Goal: Information Seeking & Learning: Check status

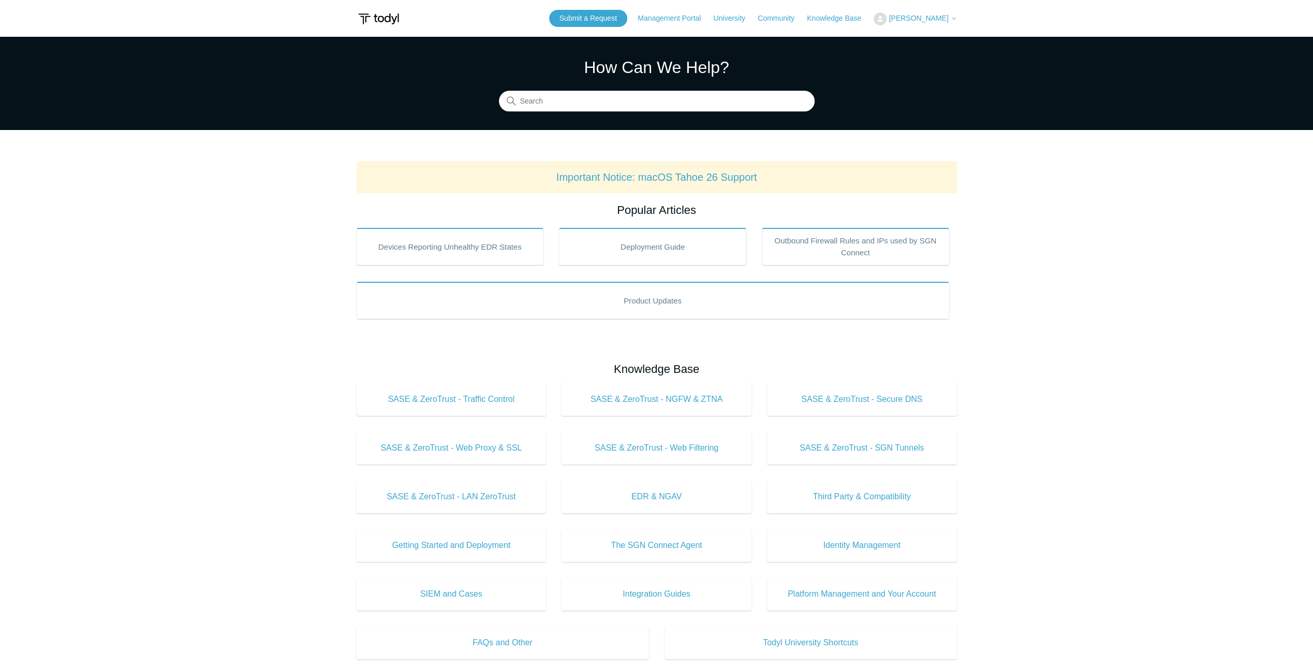
click at [921, 14] on span "[PERSON_NAME]" at bounding box center [919, 18] width 60 height 8
click at [922, 37] on link "My Support Requests" at bounding box center [924, 41] width 101 height 18
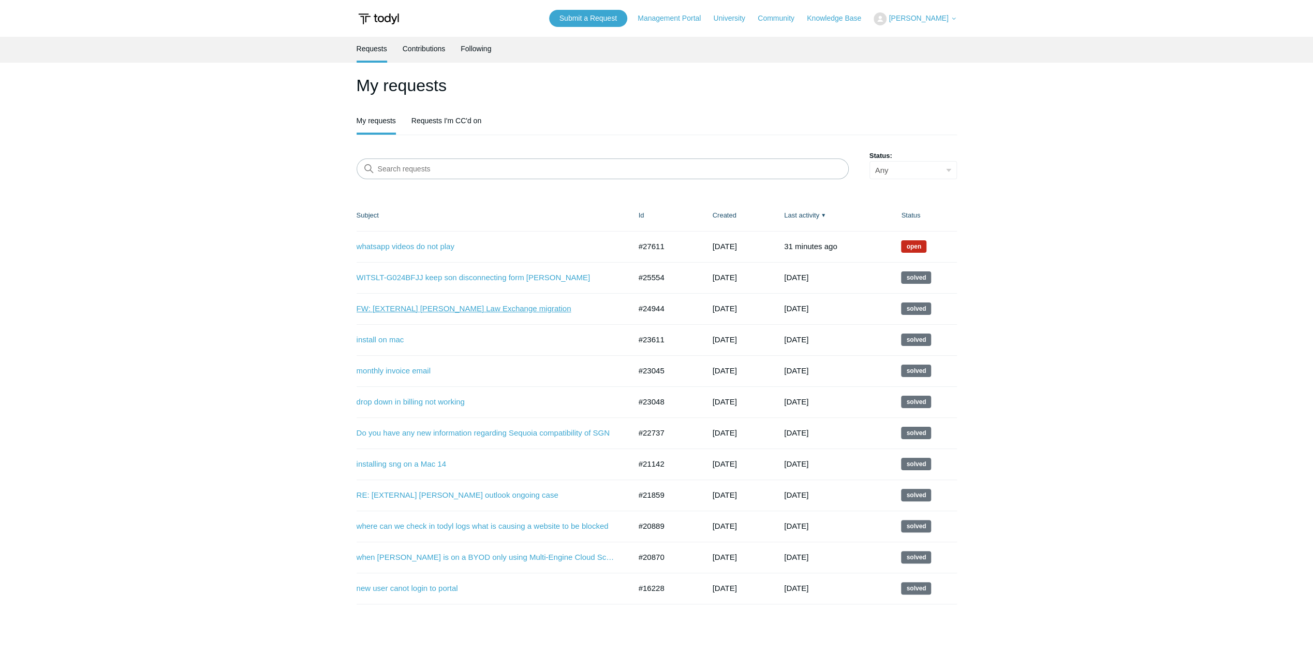
click at [463, 305] on link "FW: [EXTERNAL] [PERSON_NAME] Law Exchange migration" at bounding box center [486, 309] width 259 height 12
click at [487, 43] on link "Following" at bounding box center [476, 48] width 31 height 22
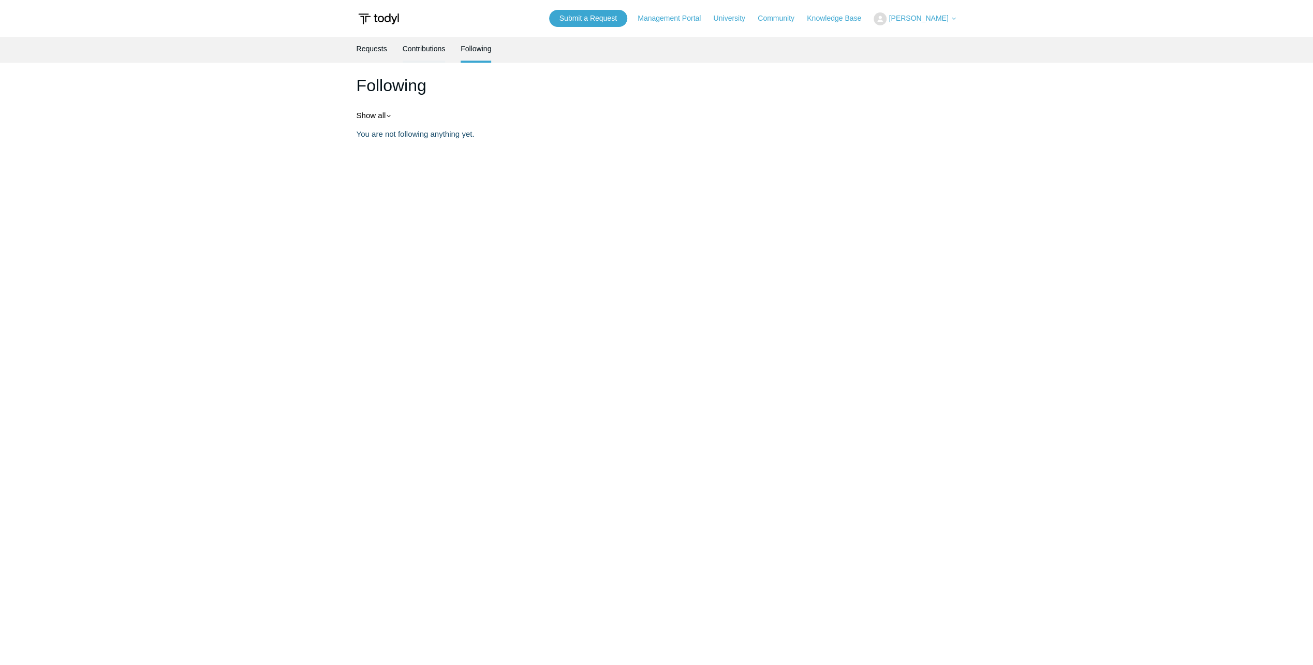
click at [421, 49] on link "Contributions" at bounding box center [424, 48] width 43 height 22
click at [375, 51] on link "Requests" at bounding box center [372, 48] width 31 height 22
